Goal: Task Accomplishment & Management: Use online tool/utility

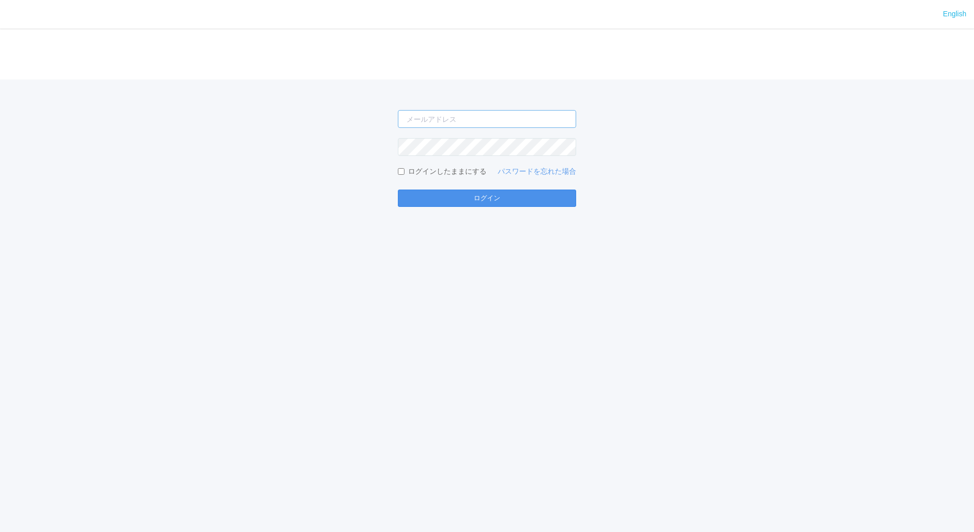
type input "jp-atp-admin@dj.kyocera.com"
click at [523, 195] on button "ログイン" at bounding box center [487, 198] width 178 height 17
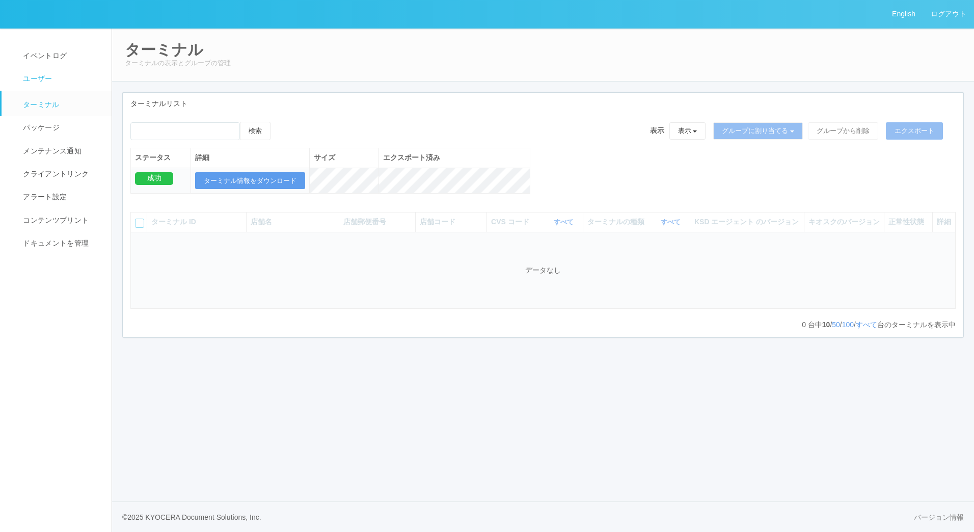
click at [51, 73] on link "ユーザー" at bounding box center [61, 78] width 119 height 23
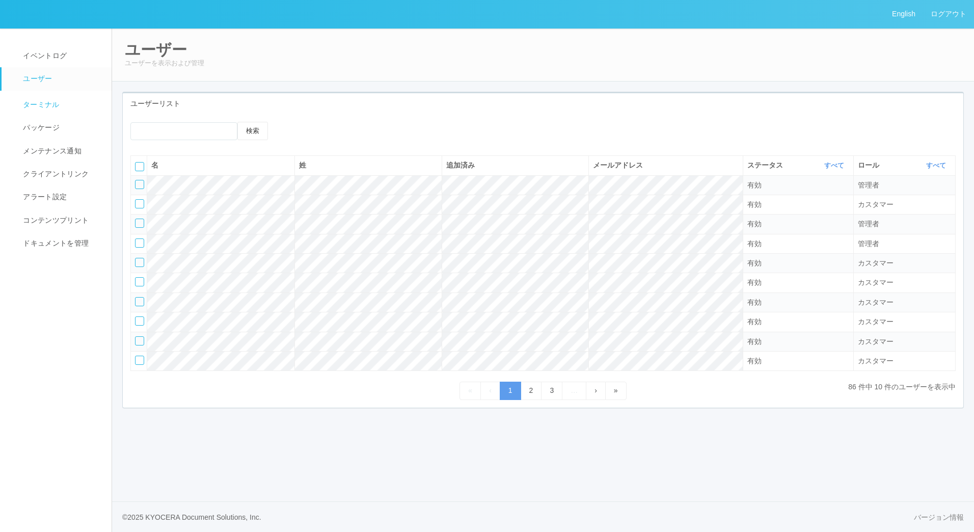
click at [60, 102] on link "ターミナル" at bounding box center [61, 103] width 119 height 25
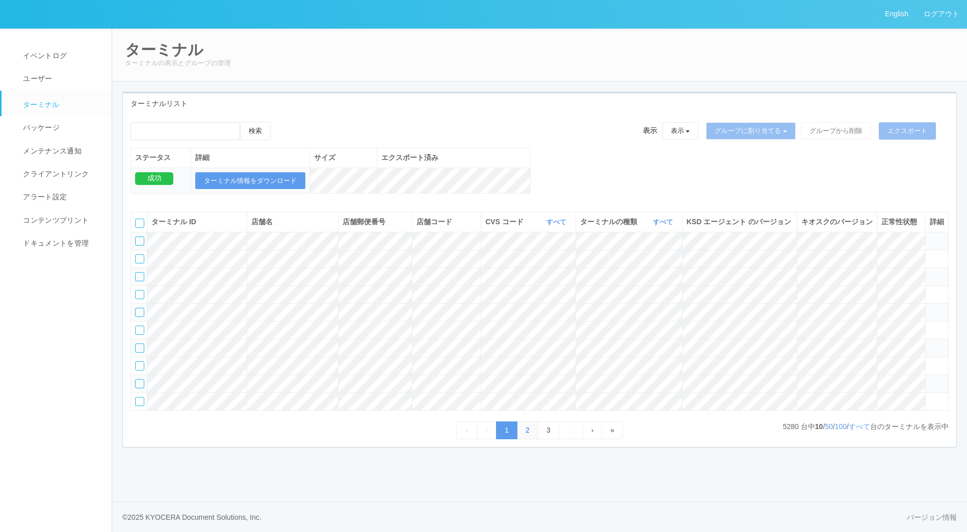
click at [523, 439] on link "2" at bounding box center [527, 430] width 21 height 18
click at [547, 439] on link "3" at bounding box center [548, 430] width 21 height 18
click at [548, 439] on link "4" at bounding box center [548, 430] width 21 height 18
click at [548, 439] on link "5" at bounding box center [548, 430] width 21 height 18
click at [548, 439] on link "6" at bounding box center [548, 430] width 21 height 18
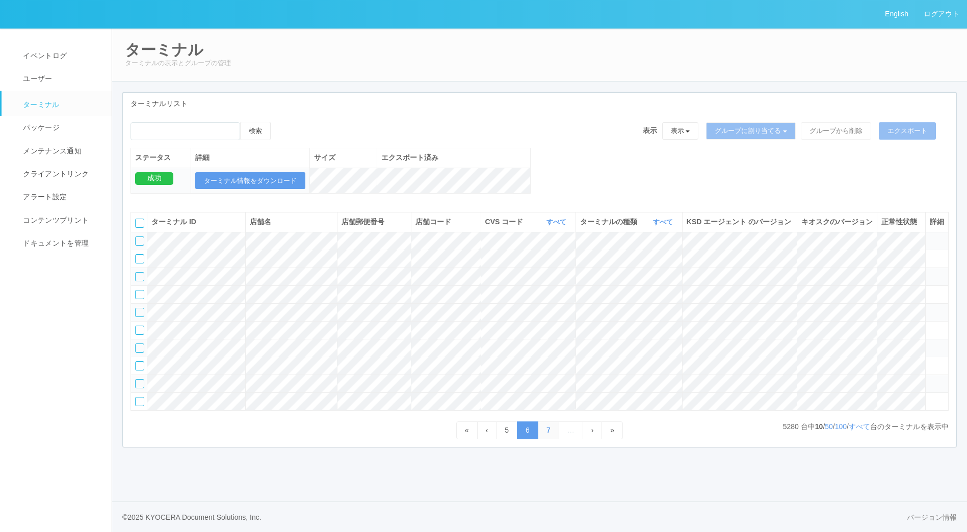
click at [548, 439] on link "7" at bounding box center [548, 430] width 21 height 18
click at [548, 439] on link "8" at bounding box center [548, 430] width 21 height 18
click at [548, 439] on link "9" at bounding box center [548, 430] width 21 height 18
click at [548, 439] on link "10" at bounding box center [548, 430] width 25 height 18
click at [548, 439] on link "11" at bounding box center [550, 430] width 25 height 18
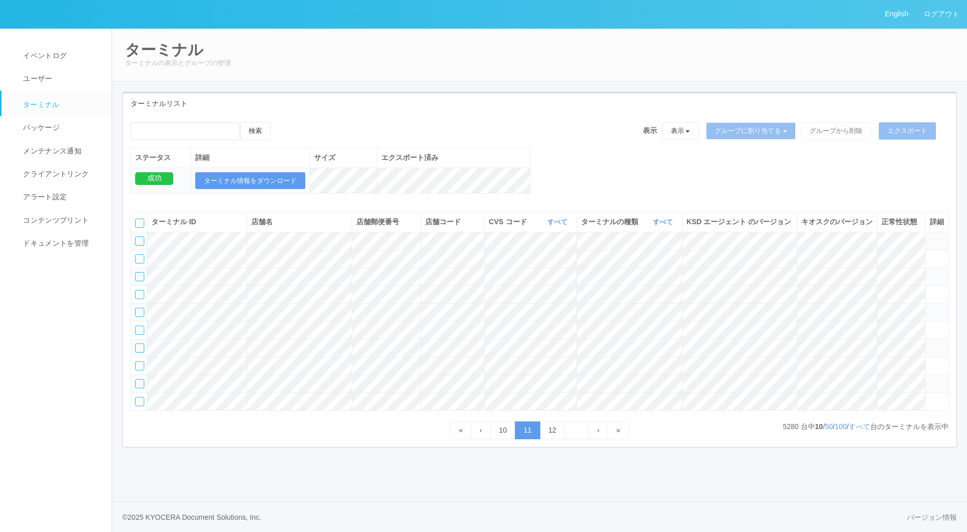
click at [930, 379] on icon at bounding box center [930, 379] width 0 height 0
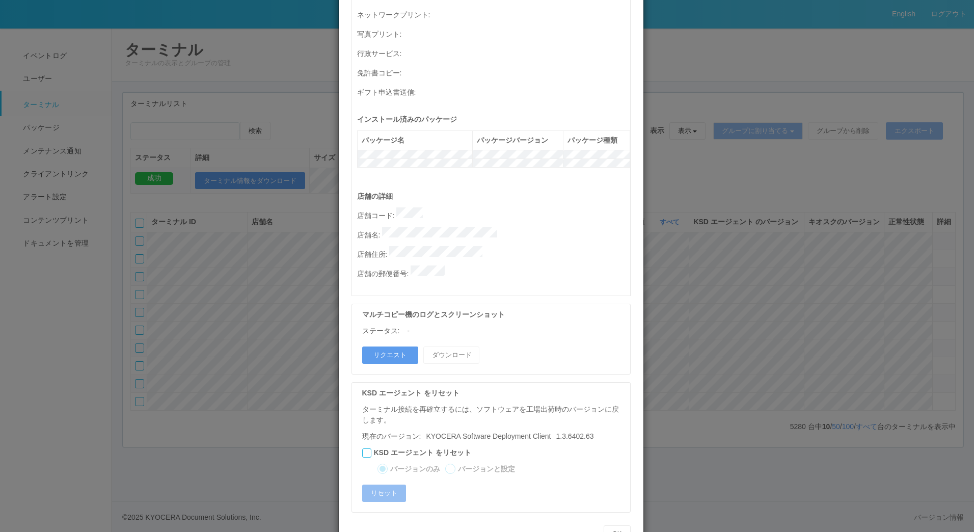
scroll to position [360, 0]
click at [620, 525] on button "OK" at bounding box center [617, 533] width 27 height 17
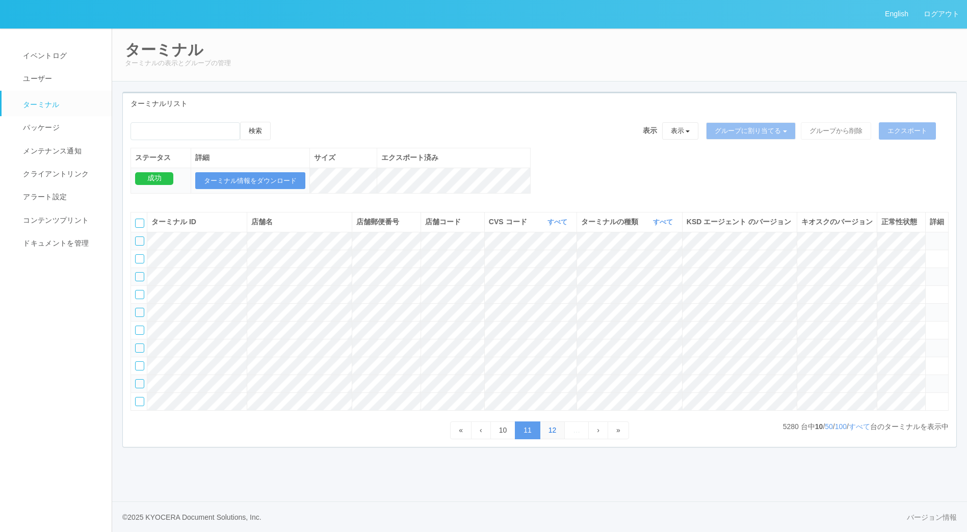
click at [550, 439] on link "12" at bounding box center [552, 430] width 25 height 18
click at [930, 326] on icon at bounding box center [930, 326] width 0 height 0
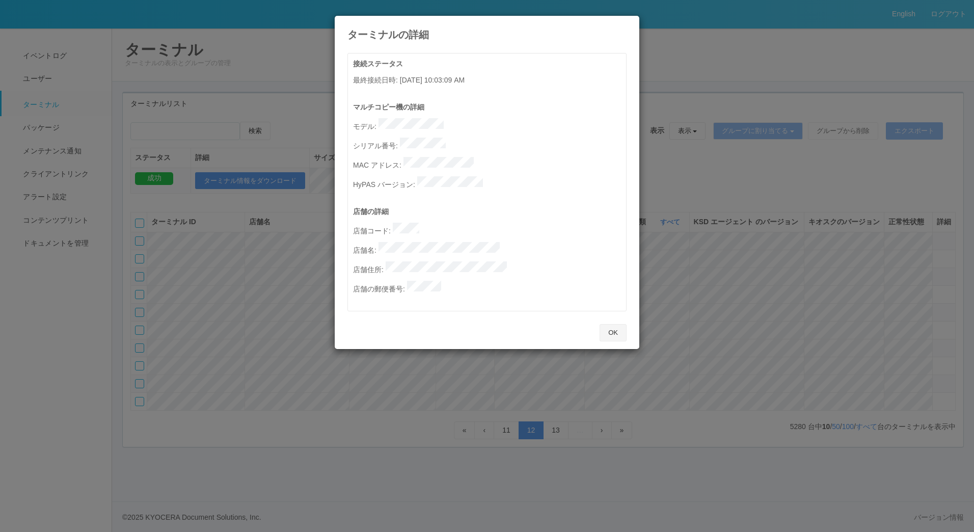
click at [611, 324] on button "OK" at bounding box center [613, 332] width 27 height 17
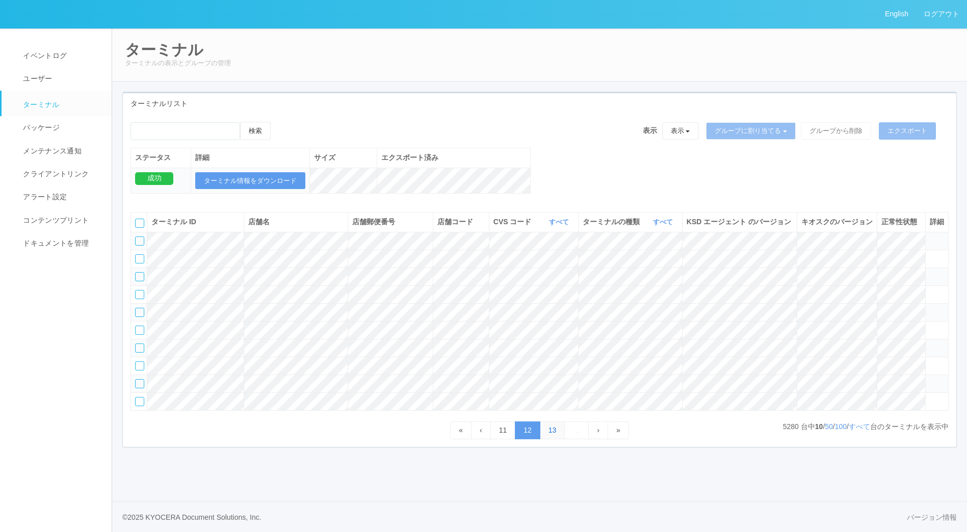
click at [552, 439] on link "13" at bounding box center [552, 430] width 25 height 18
click at [550, 439] on link "14" at bounding box center [552, 430] width 25 height 18
click at [930, 236] on icon at bounding box center [930, 236] width 0 height 0
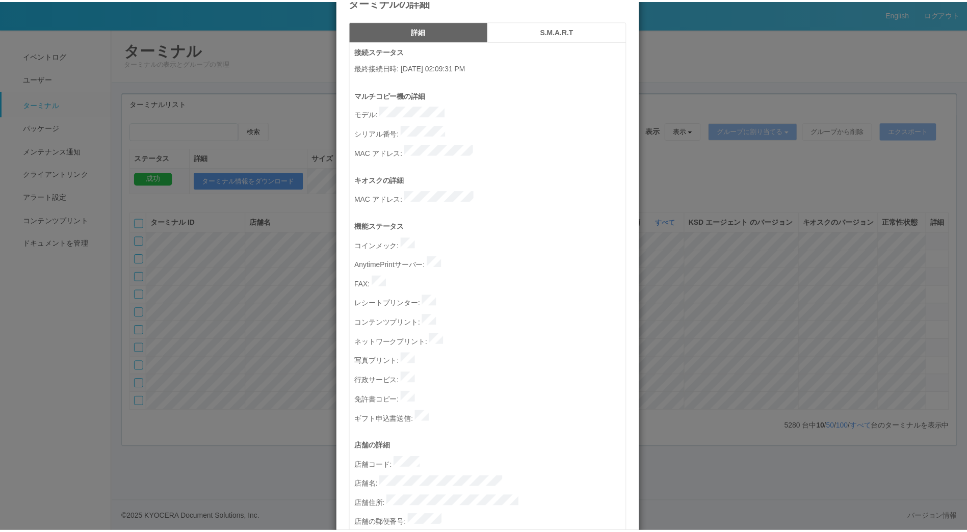
scroll to position [124, 0]
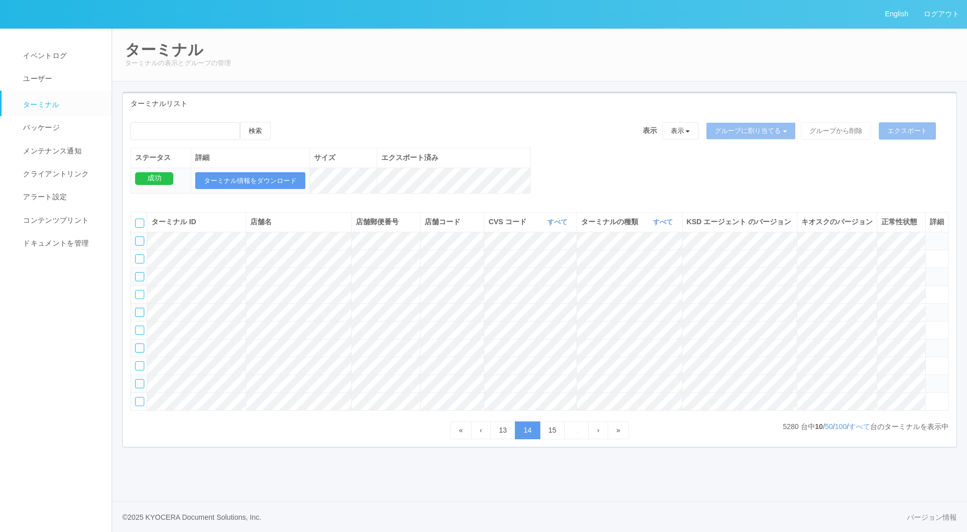
click at [930, 343] on icon at bounding box center [930, 343] width 0 height 0
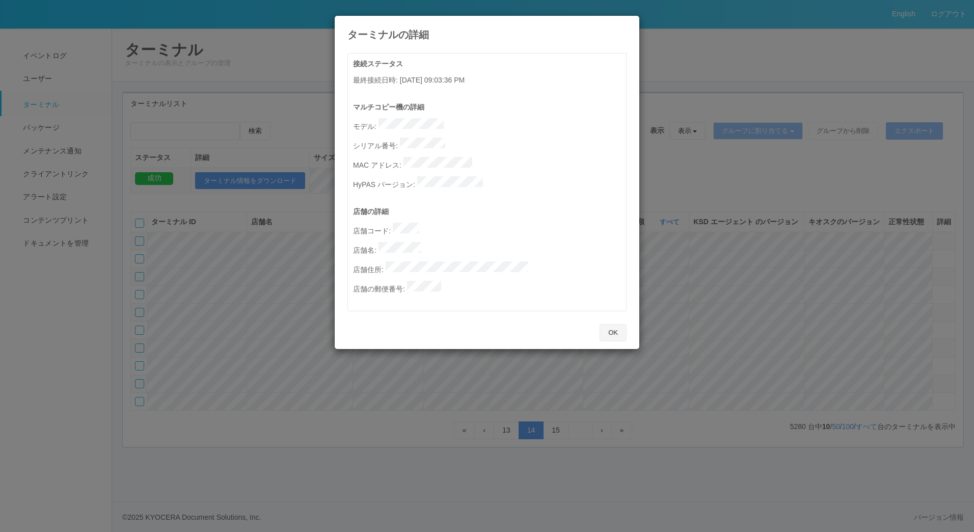
click at [614, 324] on button "OK" at bounding box center [613, 332] width 27 height 17
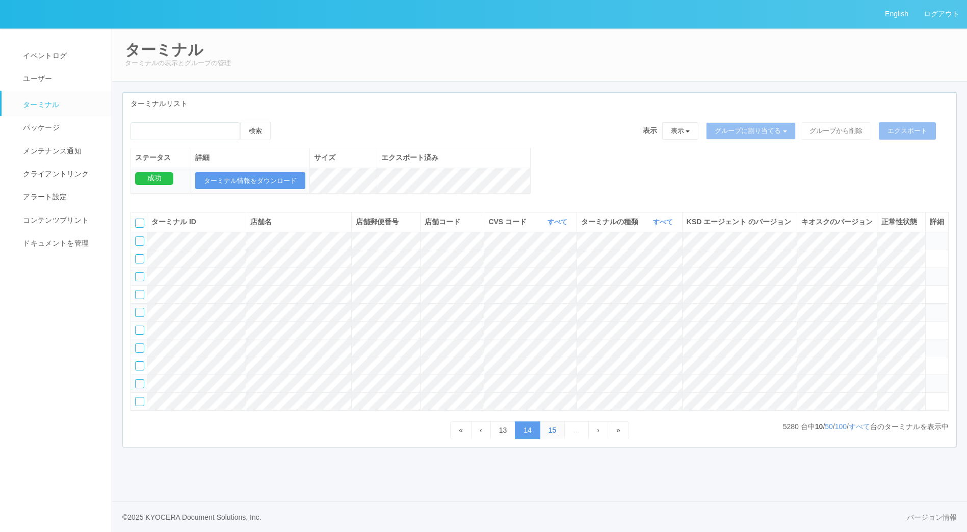
click at [546, 439] on link "15" at bounding box center [552, 430] width 25 height 18
